Goal: Information Seeking & Learning: Understand process/instructions

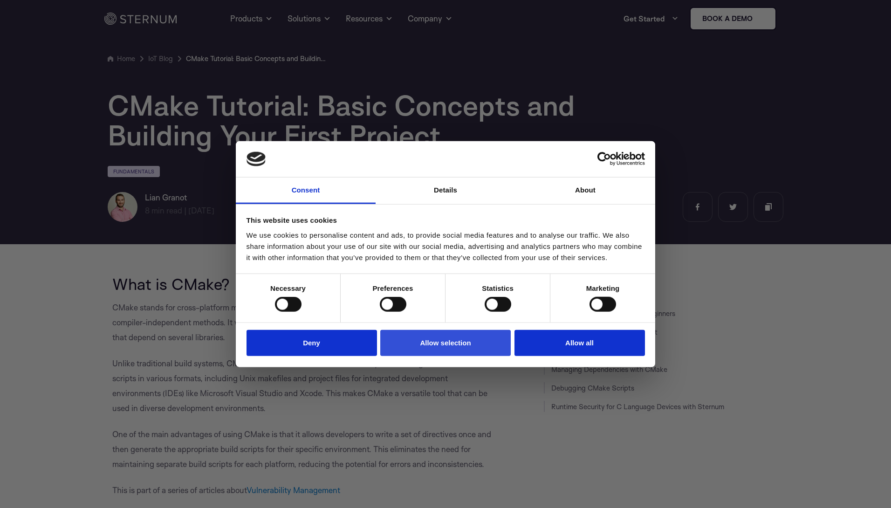
click at [452, 342] on button "Allow selection" at bounding box center [445, 343] width 131 height 27
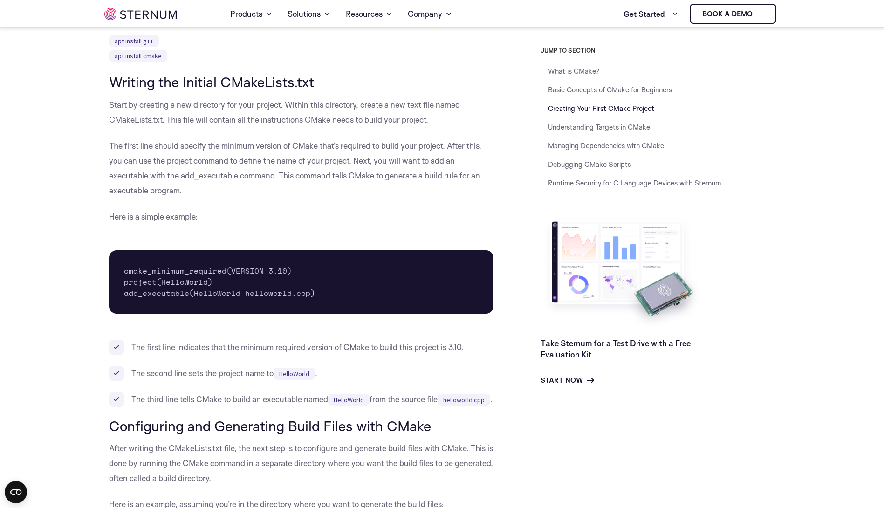
scroll to position [926, 0]
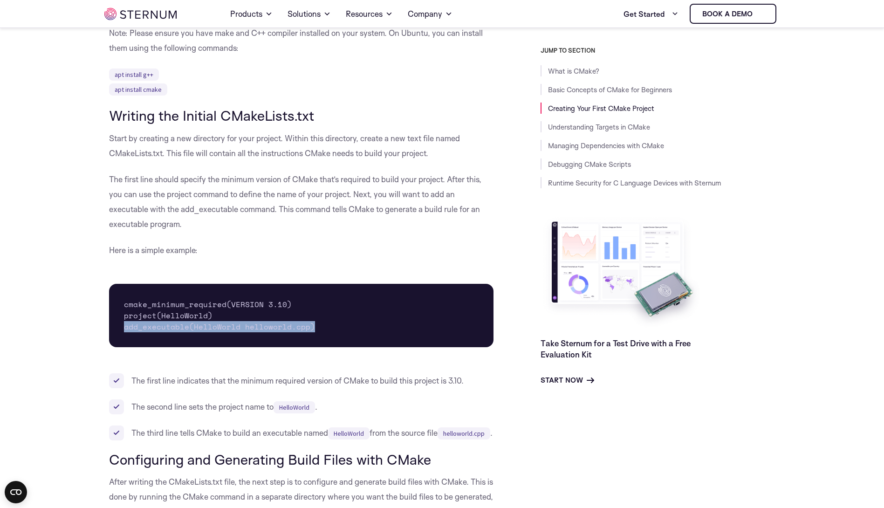
drag, startPoint x: 124, startPoint y: 327, endPoint x: 311, endPoint y: 329, distance: 186.5
click at [311, 329] on pre "cmake_minimum_required(VERSION 3.10) project(HelloWorld) add_executable(HelloWo…" at bounding box center [301, 315] width 385 height 63
copy pre "add_executable(HelloWorld helloworld.cpp)"
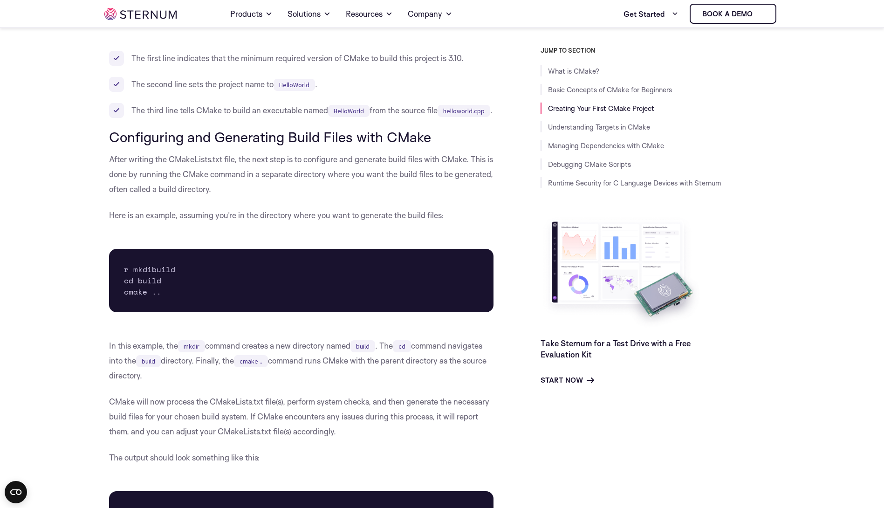
scroll to position [1252, 0]
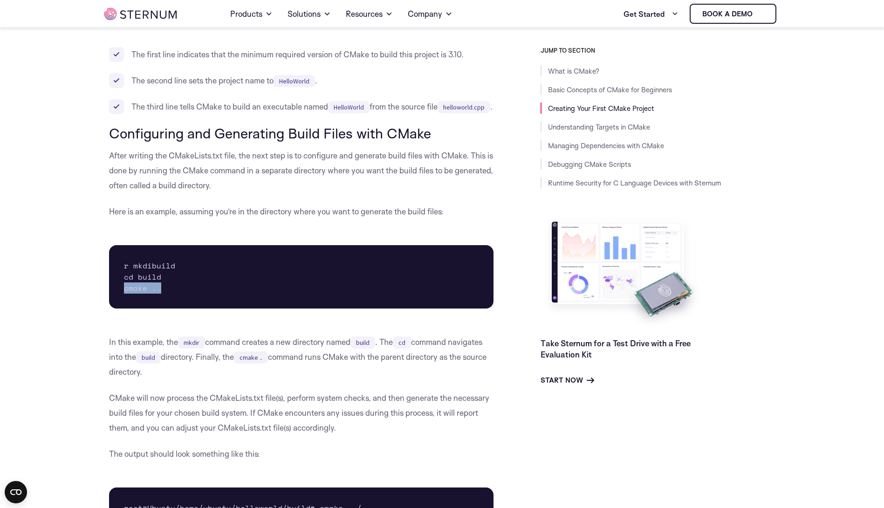
drag, startPoint x: 124, startPoint y: 302, endPoint x: 159, endPoint y: 303, distance: 35.0
click at [159, 303] on pre "r mkdibuild cd build cmake .." at bounding box center [301, 276] width 385 height 63
copy pre "cmake .."
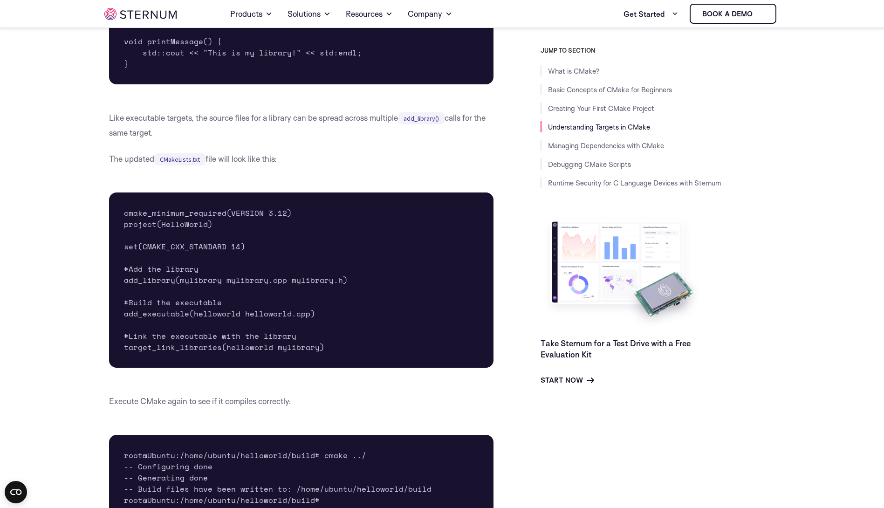
scroll to position [2884, 0]
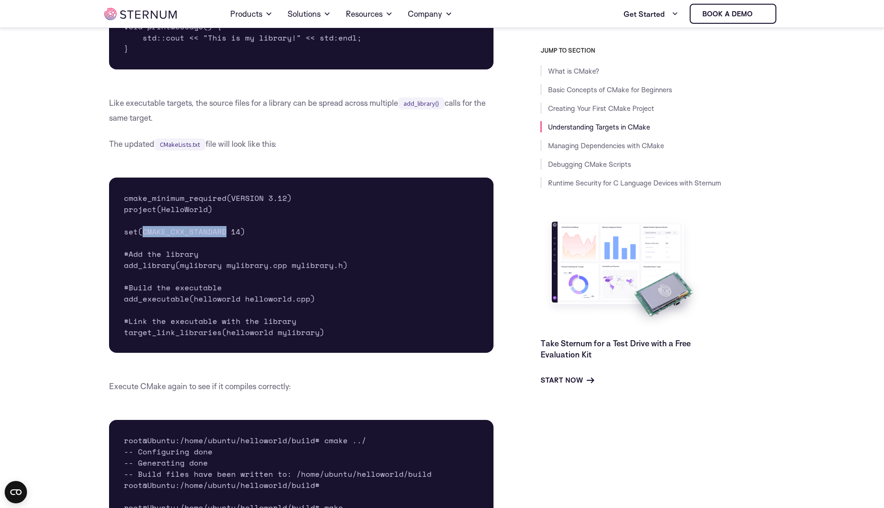
drag, startPoint x: 143, startPoint y: 259, endPoint x: 224, endPoint y: 256, distance: 81.2
click at [224, 256] on pre "cmake_minimum_required(VERSION 3.12) project(HelloWorld) set(CMAKE_CXX_STANDARD…" at bounding box center [301, 265] width 385 height 175
copy pre "CMAKE_CXX_STANDARD"
click at [326, 278] on pre "cmake_minimum_required(VERSION 3.12) project(HelloWorld) set(CMAKE_CXX_STANDARD…" at bounding box center [301, 265] width 385 height 175
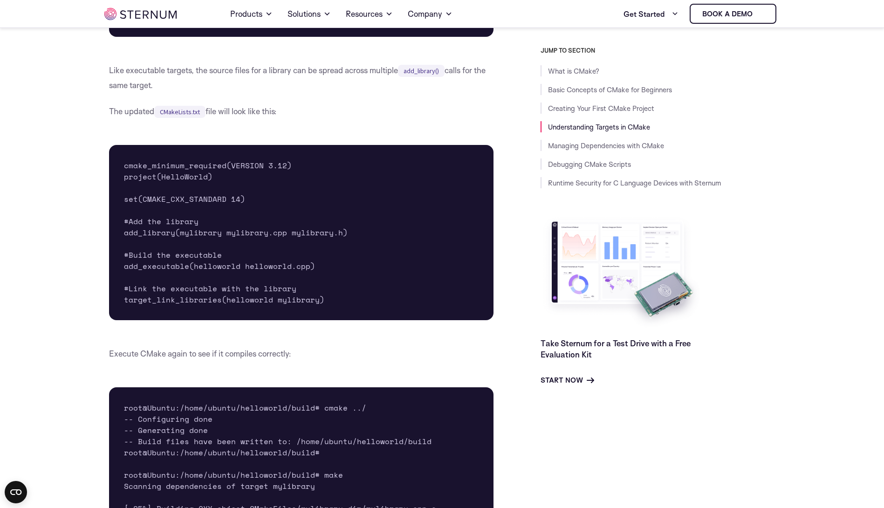
scroll to position [2930, 0]
